Goal: Check status

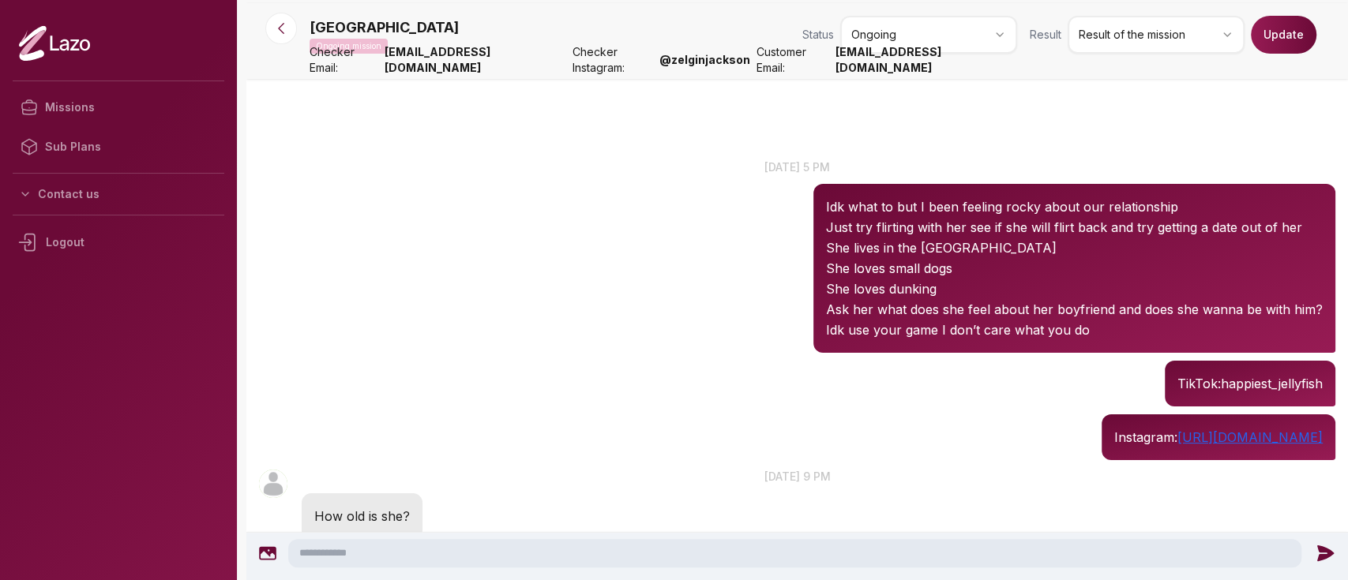
scroll to position [196, 0]
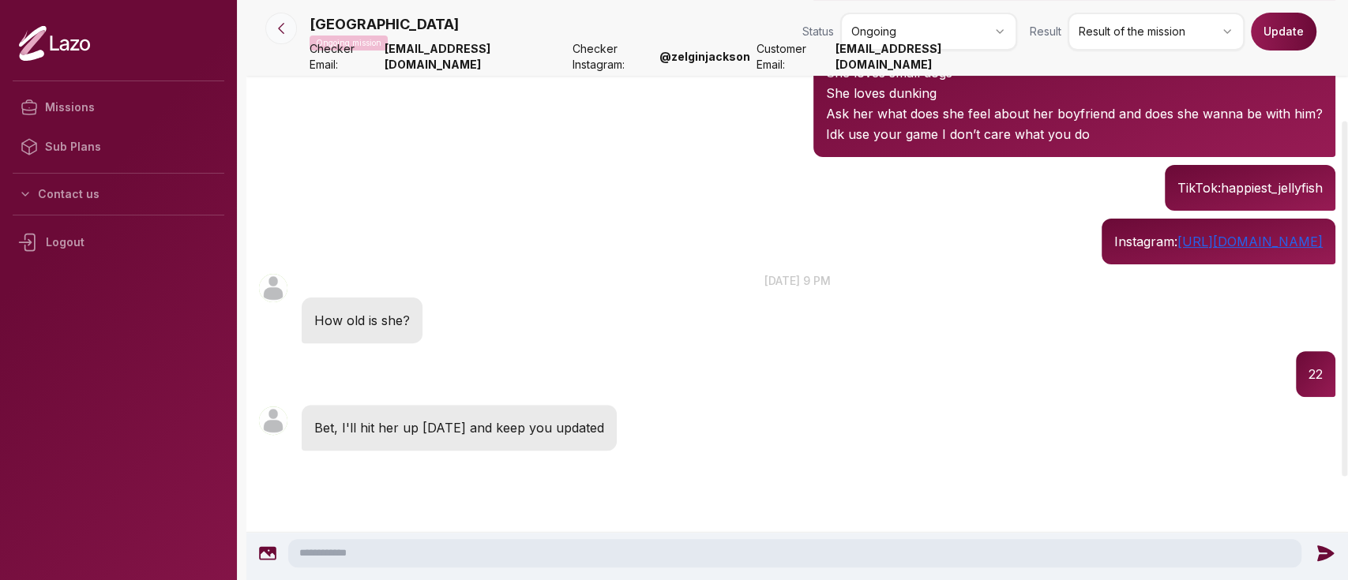
click at [293, 31] on button at bounding box center [281, 29] width 32 height 32
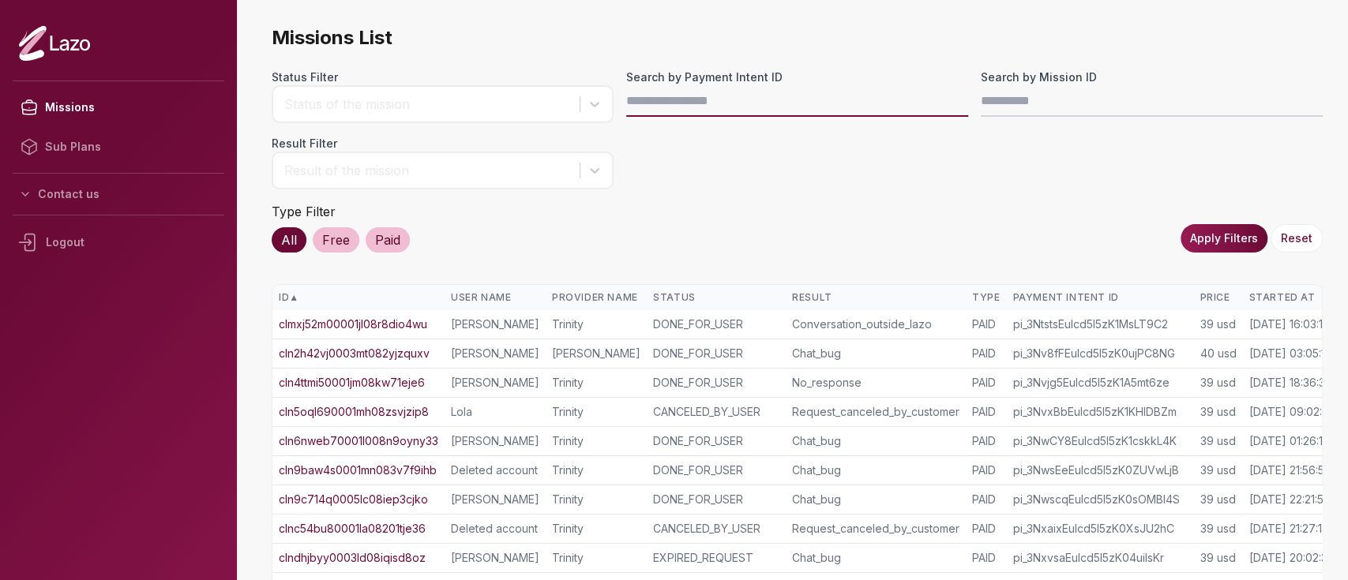
click at [671, 104] on input "Search by Payment Intent ID" at bounding box center [797, 101] width 342 height 32
paste input "**********"
type input "**********"
click at [1193, 225] on button "Apply Filters" at bounding box center [1224, 238] width 87 height 28
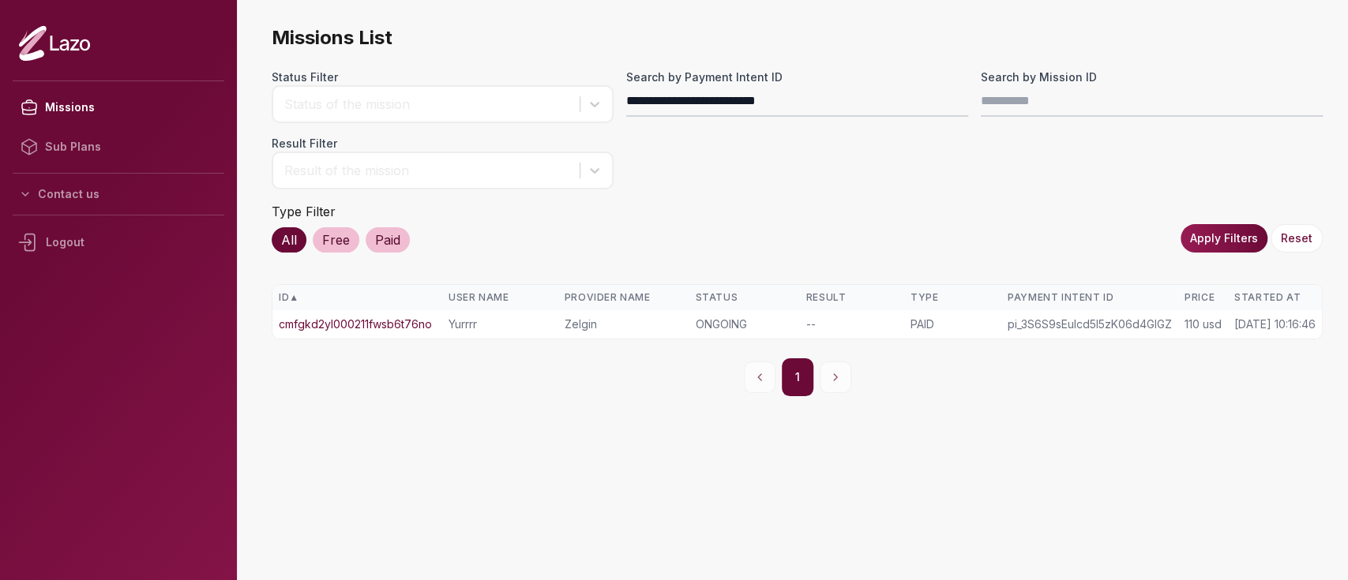
click at [419, 313] on td "cmfgkd2yl000211fwsb6t76no" at bounding box center [357, 324] width 170 height 28
click at [407, 319] on link "cmfgkd2yl000211fwsb6t76no" at bounding box center [355, 325] width 153 height 16
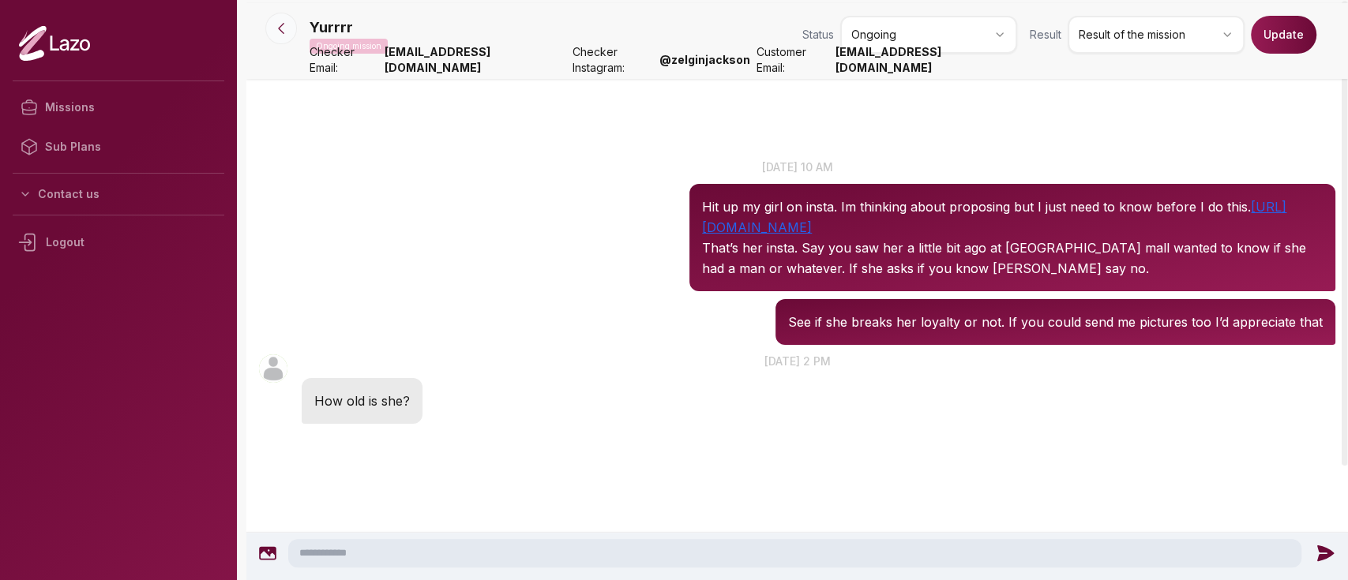
click at [291, 30] on button at bounding box center [281, 29] width 32 height 32
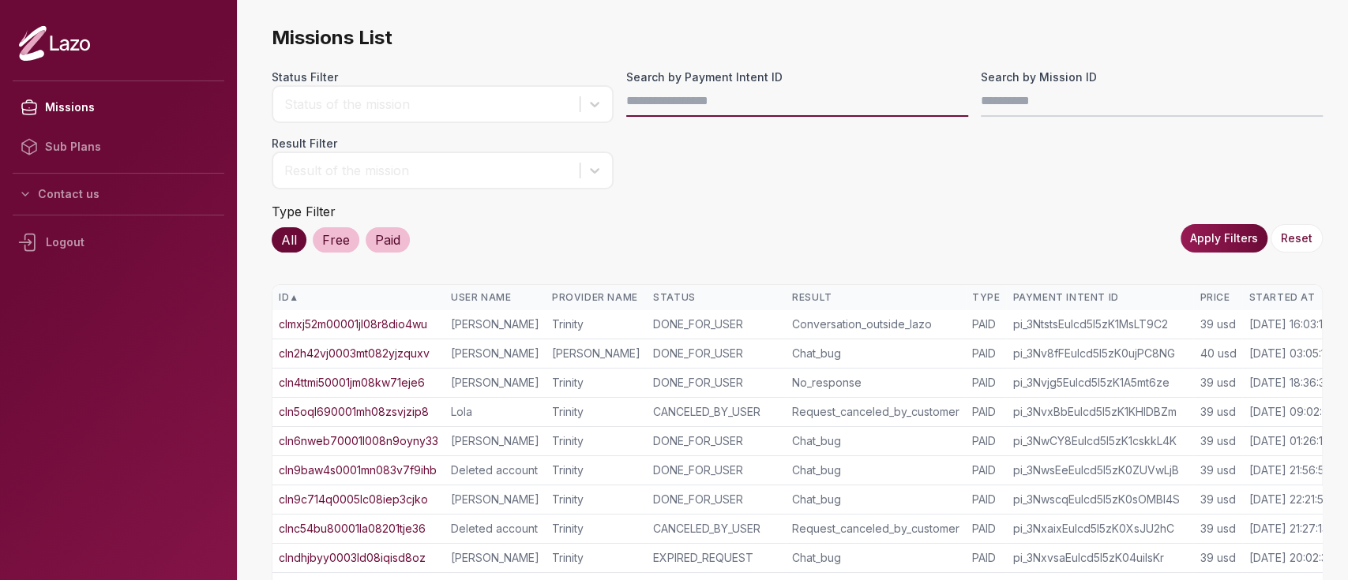
click at [749, 87] on input "Search by Payment Intent ID" at bounding box center [797, 101] width 342 height 32
paste input "**********"
type input "**********"
click at [1199, 239] on button "Apply Filters" at bounding box center [1224, 238] width 87 height 28
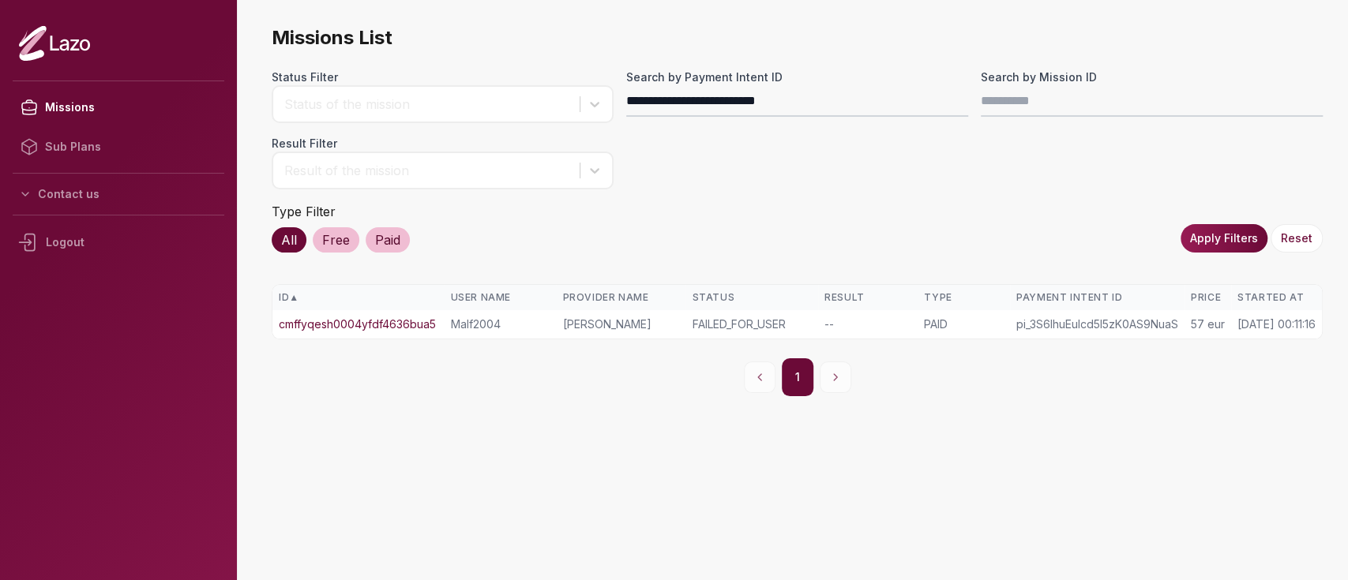
click at [393, 314] on td "cmffyqesh0004yfdf4636bua5" at bounding box center [357, 324] width 171 height 28
click at [398, 320] on link "cmffyqesh0004yfdf4636bua5" at bounding box center [357, 325] width 157 height 16
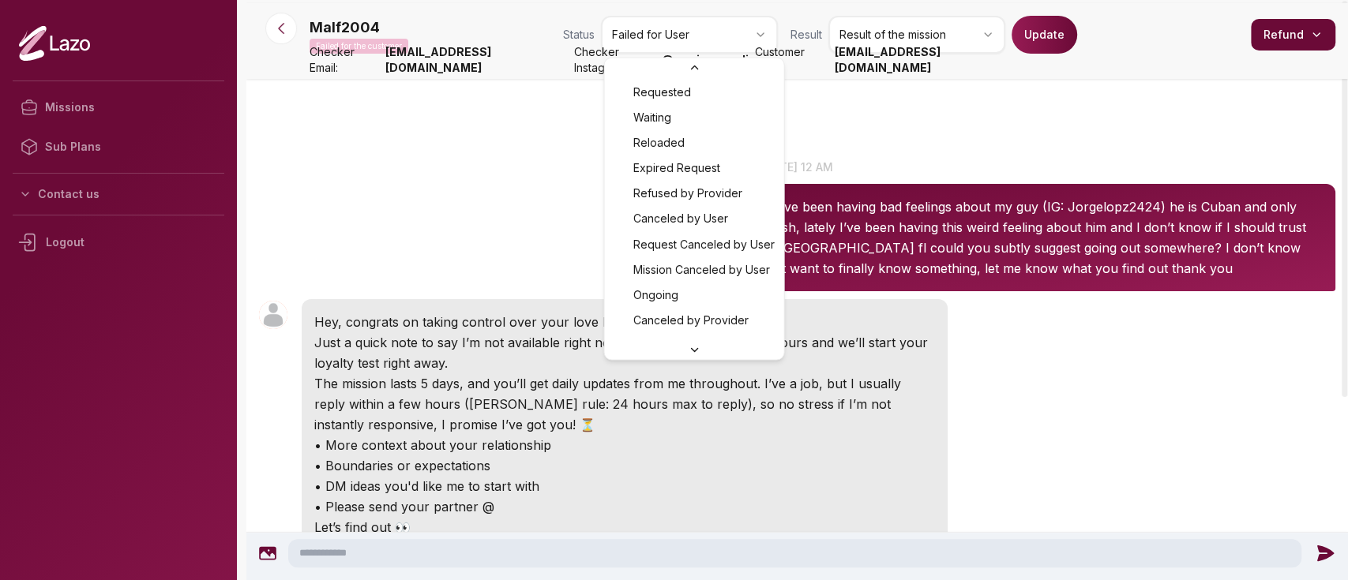
click at [689, 19] on html "Missions Sub Plans Contact us Logout Malf2004 Failed for the customer Status Fa…" at bounding box center [674, 290] width 1348 height 580
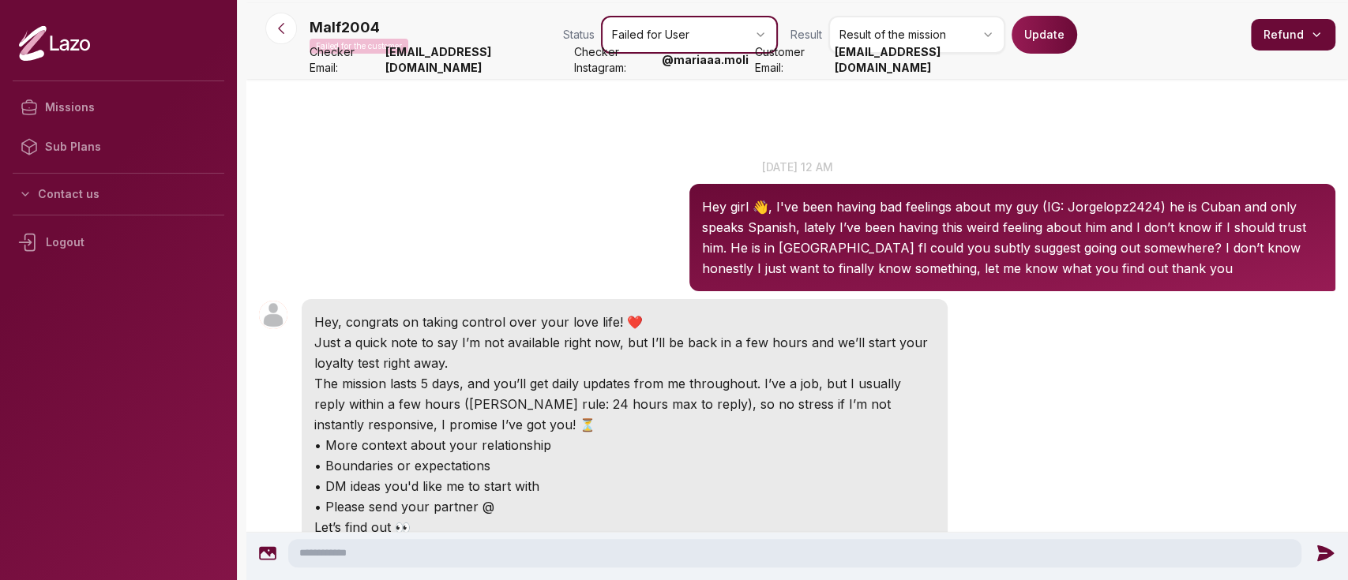
click at [524, 156] on html "Missions Sub Plans Contact us Logout Malf2004 Failed for the customer Status Fa…" at bounding box center [674, 290] width 1348 height 580
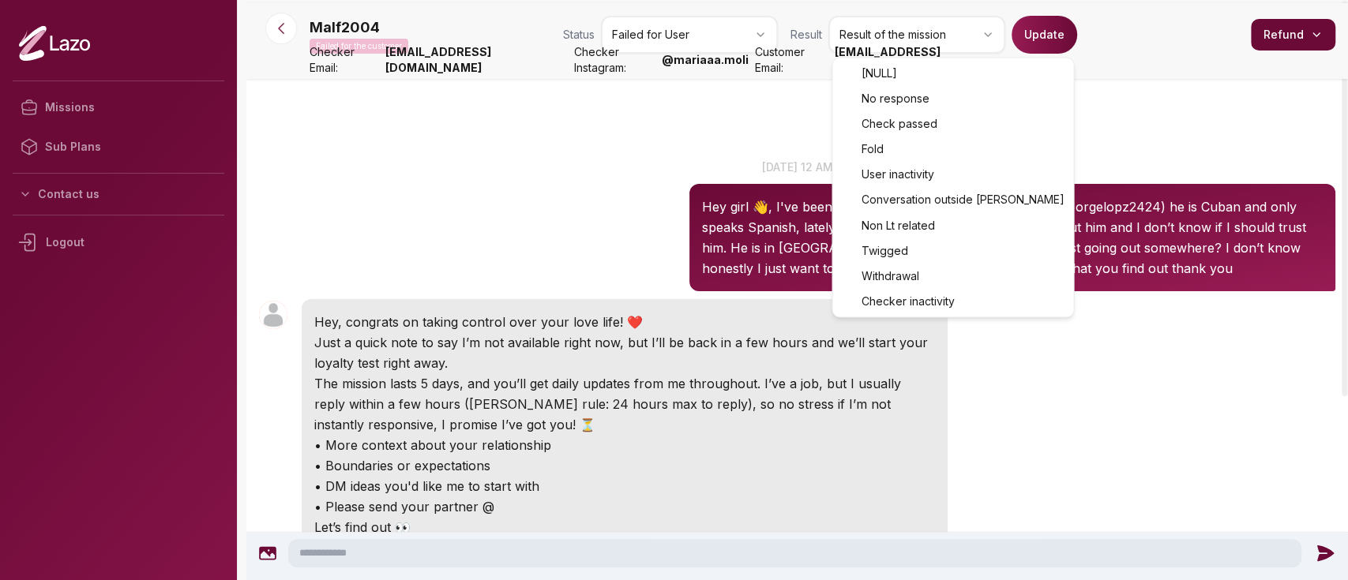
click at [881, 47] on html "Missions Sub Plans Contact us Logout Malf2004 Failed for the customer Status Fa…" at bounding box center [674, 290] width 1348 height 580
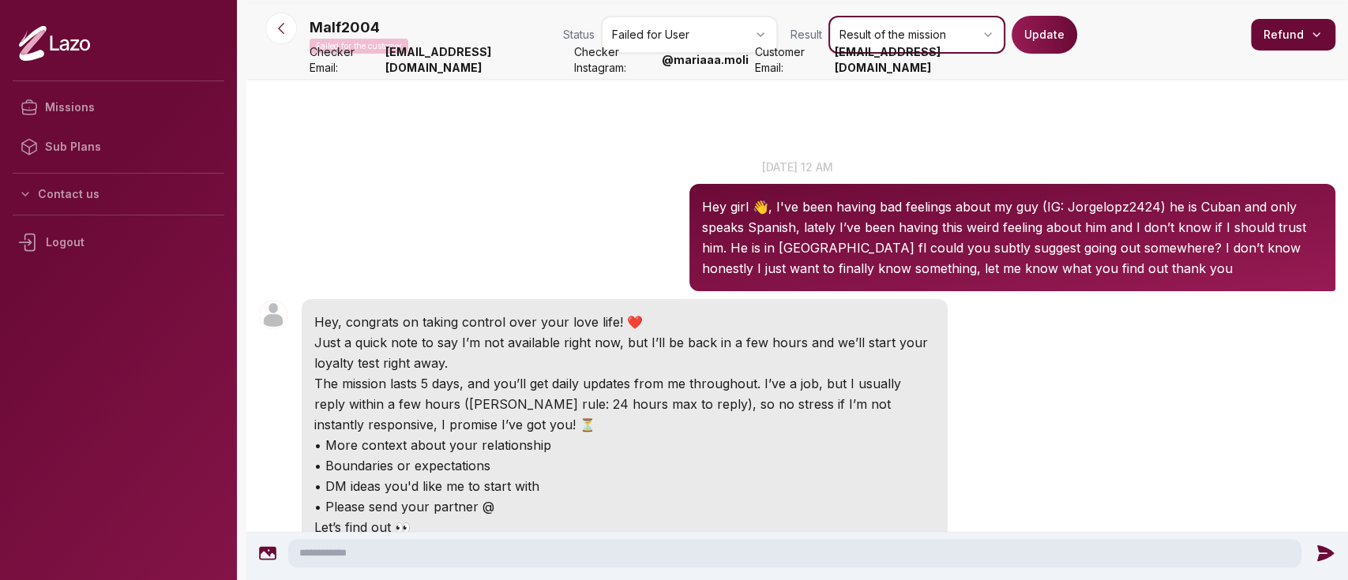
click at [700, 149] on html "Missions Sub Plans Contact us Logout Malf2004 Failed for the customer Status Fa…" at bounding box center [674, 290] width 1348 height 580
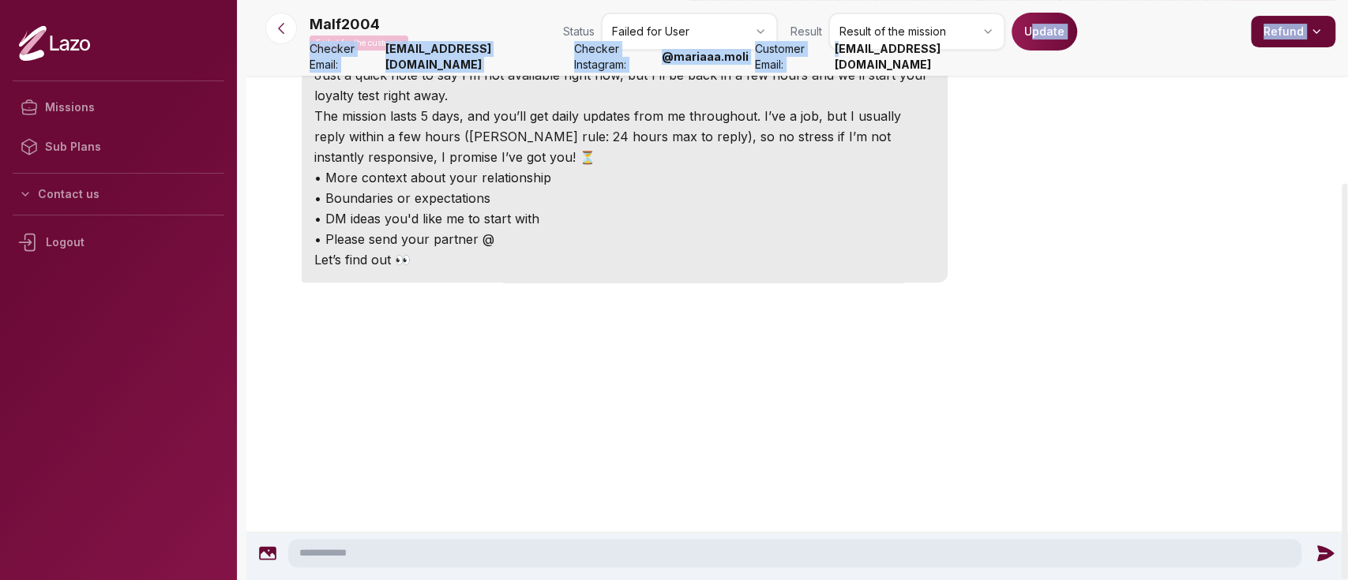
drag, startPoint x: 1036, startPoint y: 71, endPoint x: 867, endPoint y: 69, distance: 169.0
click at [867, 69] on nav "Malf2004 Failed for the customer Status Failed for User Result Result of the mi…" at bounding box center [797, 38] width 1102 height 76
click at [863, 69] on strong "kmendez081004@gmail.com" at bounding box center [926, 57] width 182 height 32
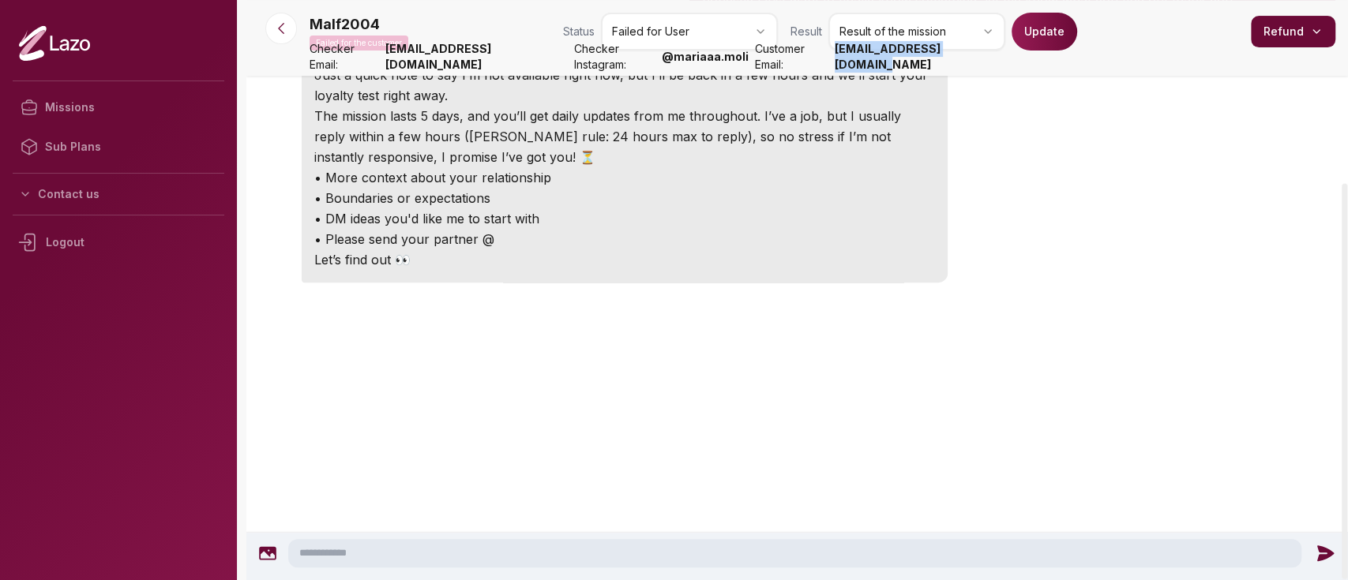
drag, startPoint x: 858, startPoint y: 66, endPoint x: 1016, endPoint y: 67, distance: 157.2
click at [1016, 67] on strong "kmendez081004@gmail.com" at bounding box center [926, 57] width 182 height 32
copy strong "kmendez081004@gmail.com"
